Goal: Find specific page/section: Find specific page/section

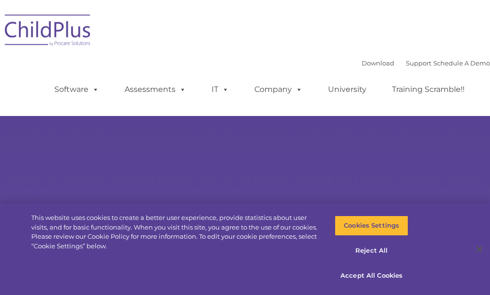
select select "MEDIUM"
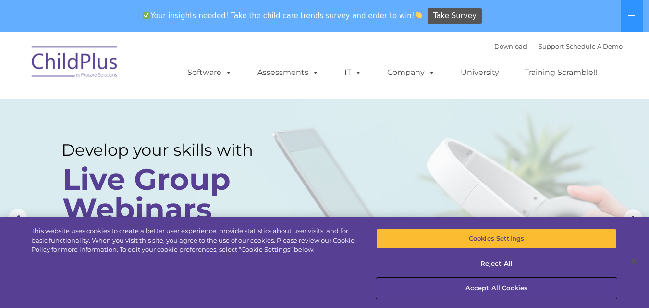
click at [489, 294] on button "Accept All Cookies" at bounding box center [497, 288] width 240 height 20
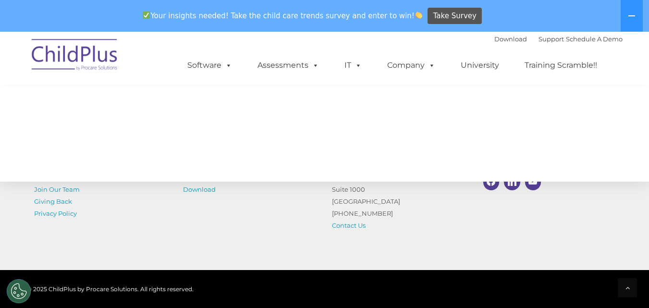
scroll to position [1075, 0]
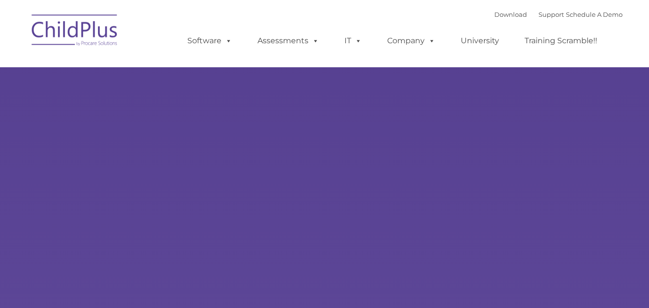
type input ""
select select "MEDIUM"
